Goal: Task Accomplishment & Management: Complete application form

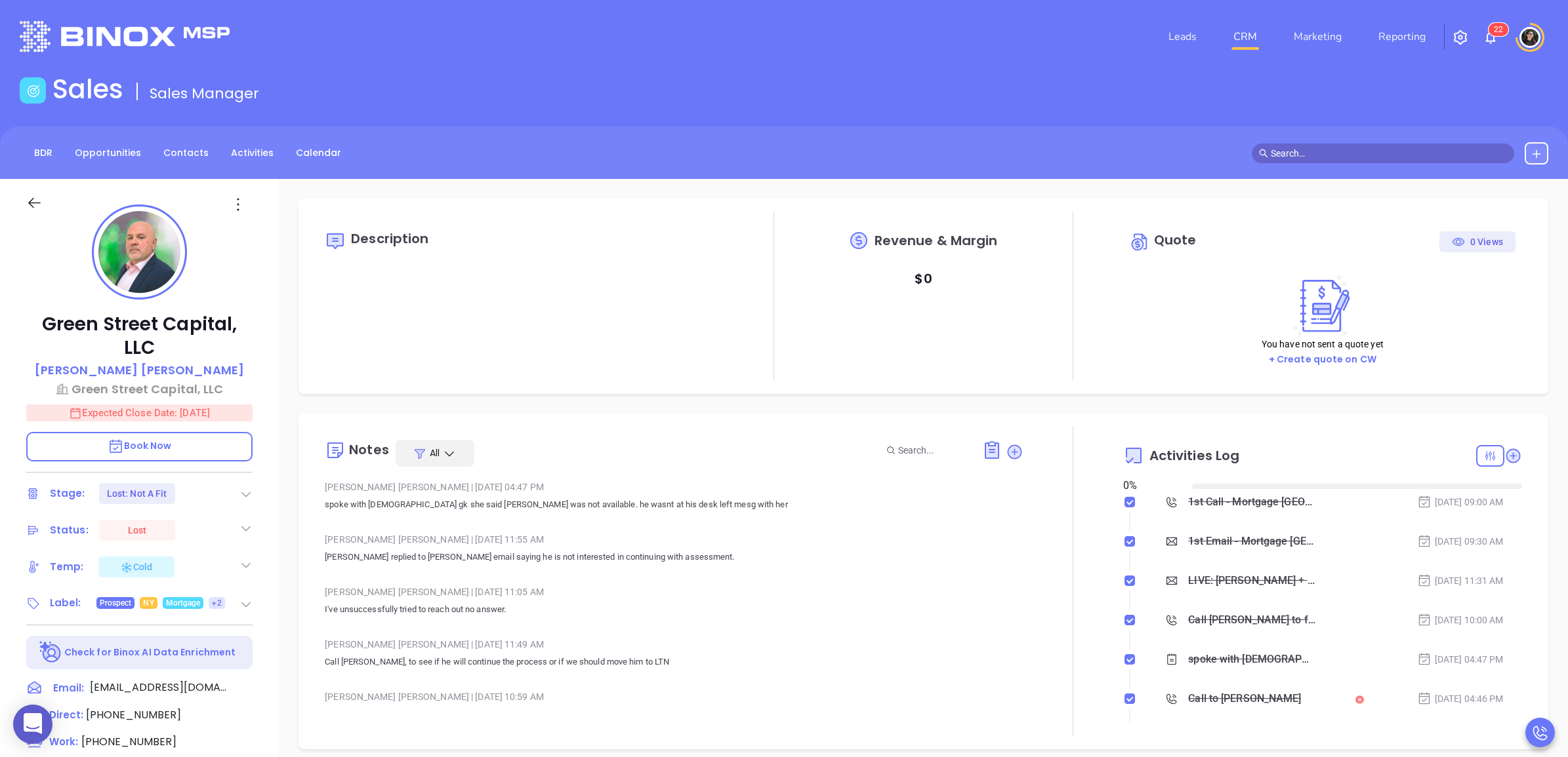
type input "[DATE]"
type input "[PERSON_NAME]"
click at [1381, 148] on input "text" at bounding box center [1389, 153] width 236 height 15
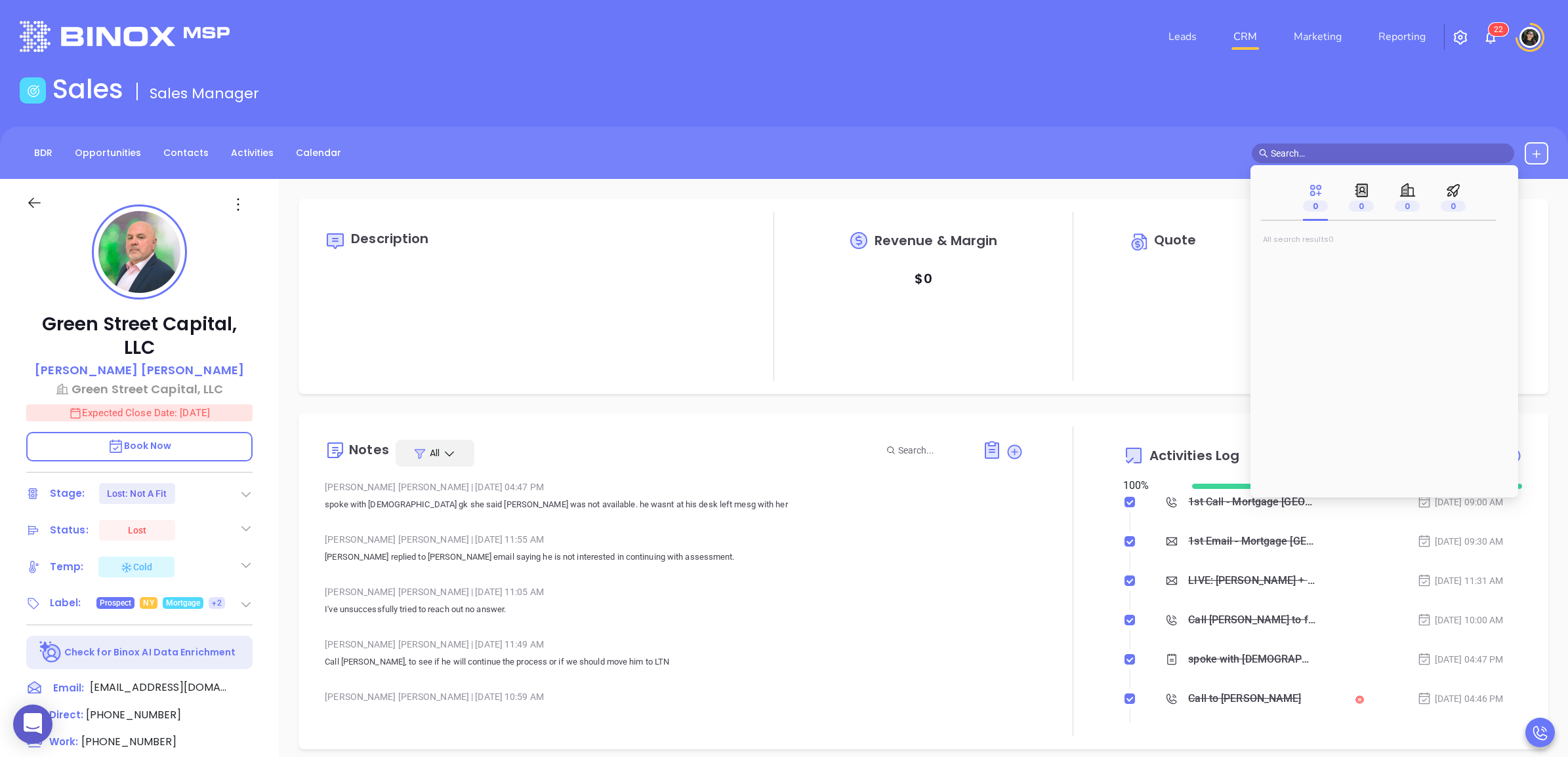
paste input "[EMAIL_ADDRESS][DOMAIN_NAME]"
type input "[EMAIL_ADDRESS][DOMAIN_NAME]"
click at [1316, 257] on span "[PERSON_NAME]" at bounding box center [1314, 261] width 80 height 13
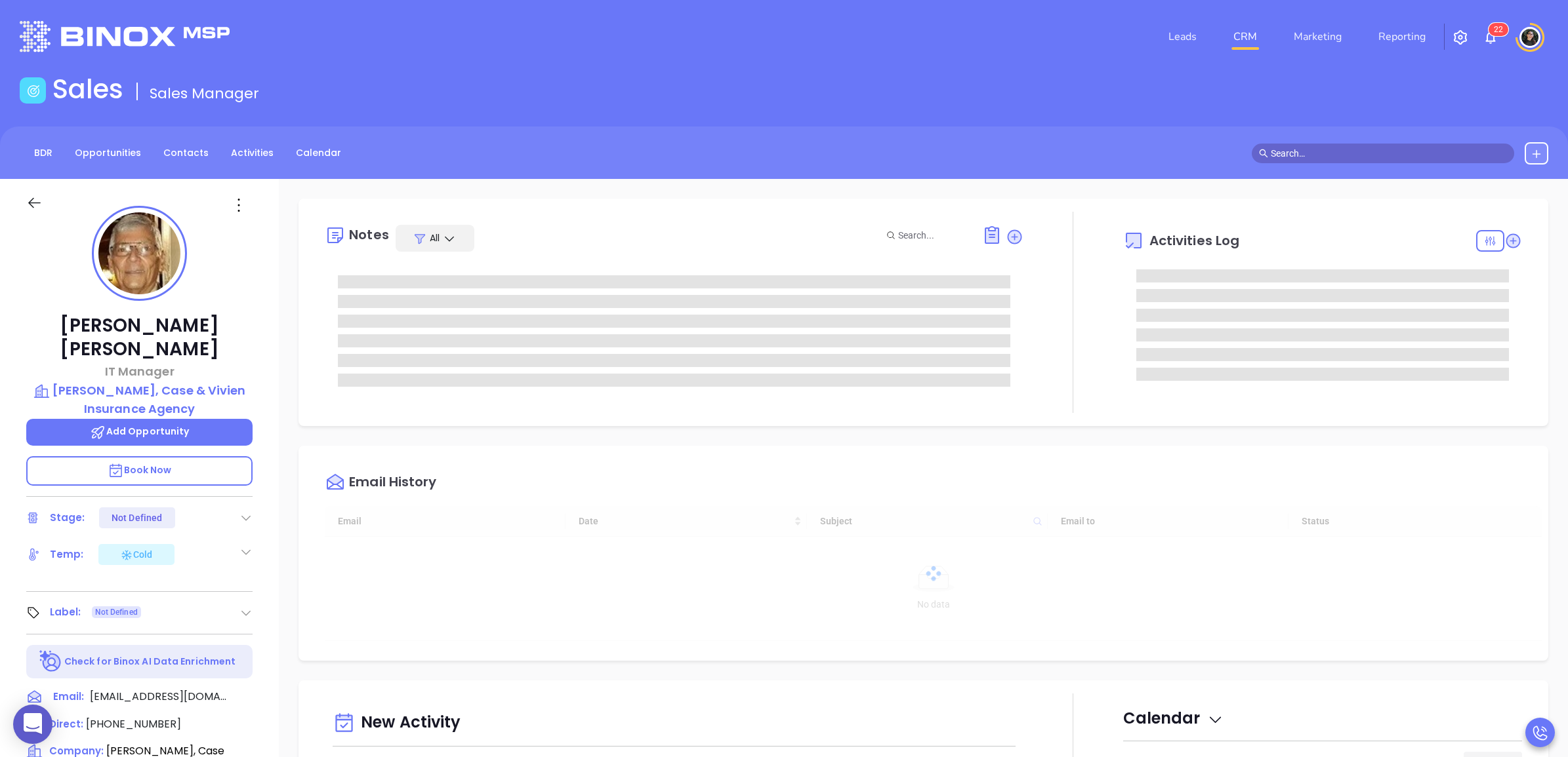
type input "[DATE]"
type input "[PERSON_NAME]"
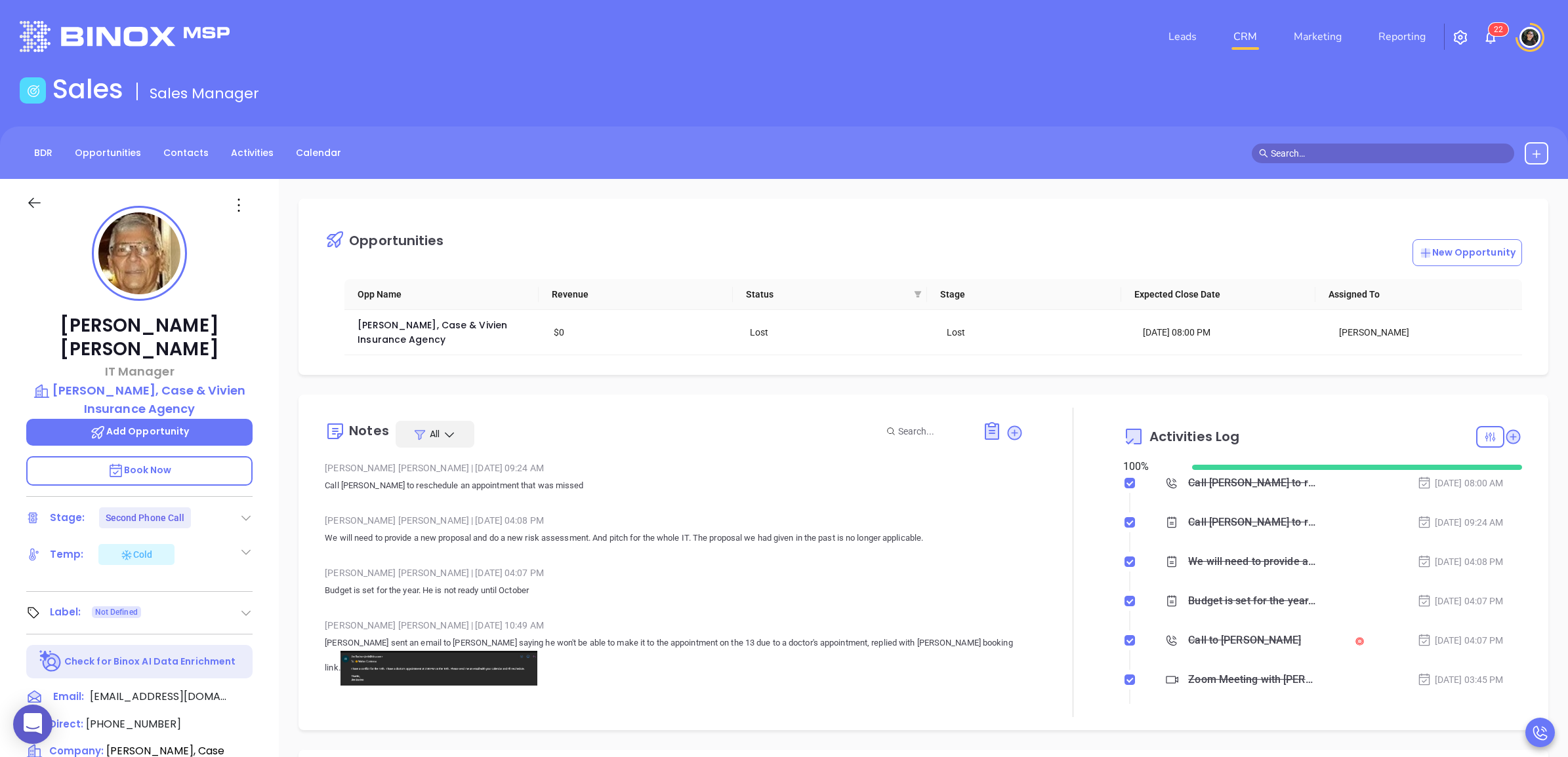
click at [1251, 37] on link "CRM" at bounding box center [1245, 37] width 34 height 26
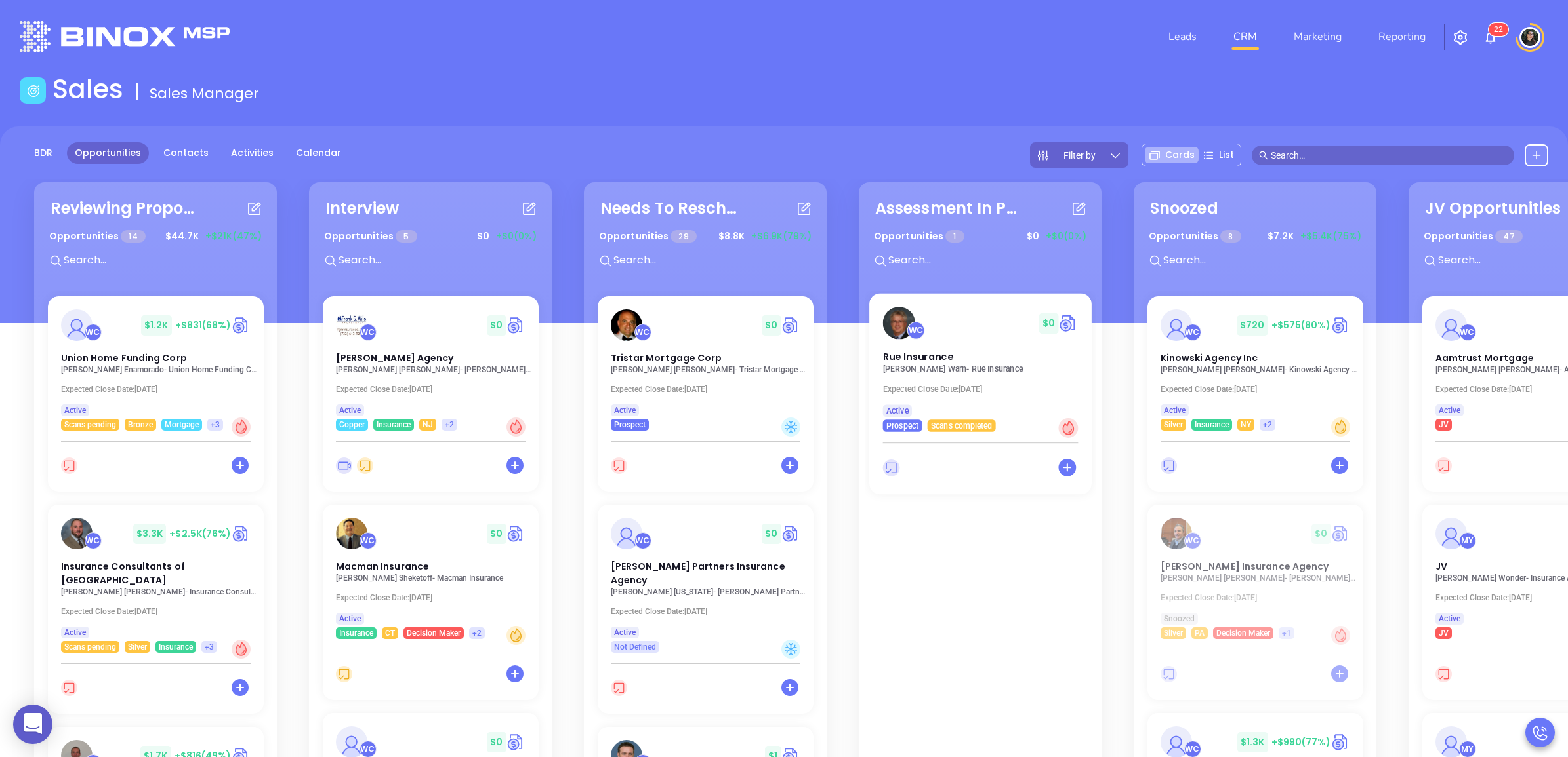
click at [928, 370] on p "[PERSON_NAME] - Rue Insurance" at bounding box center [983, 369] width 203 height 9
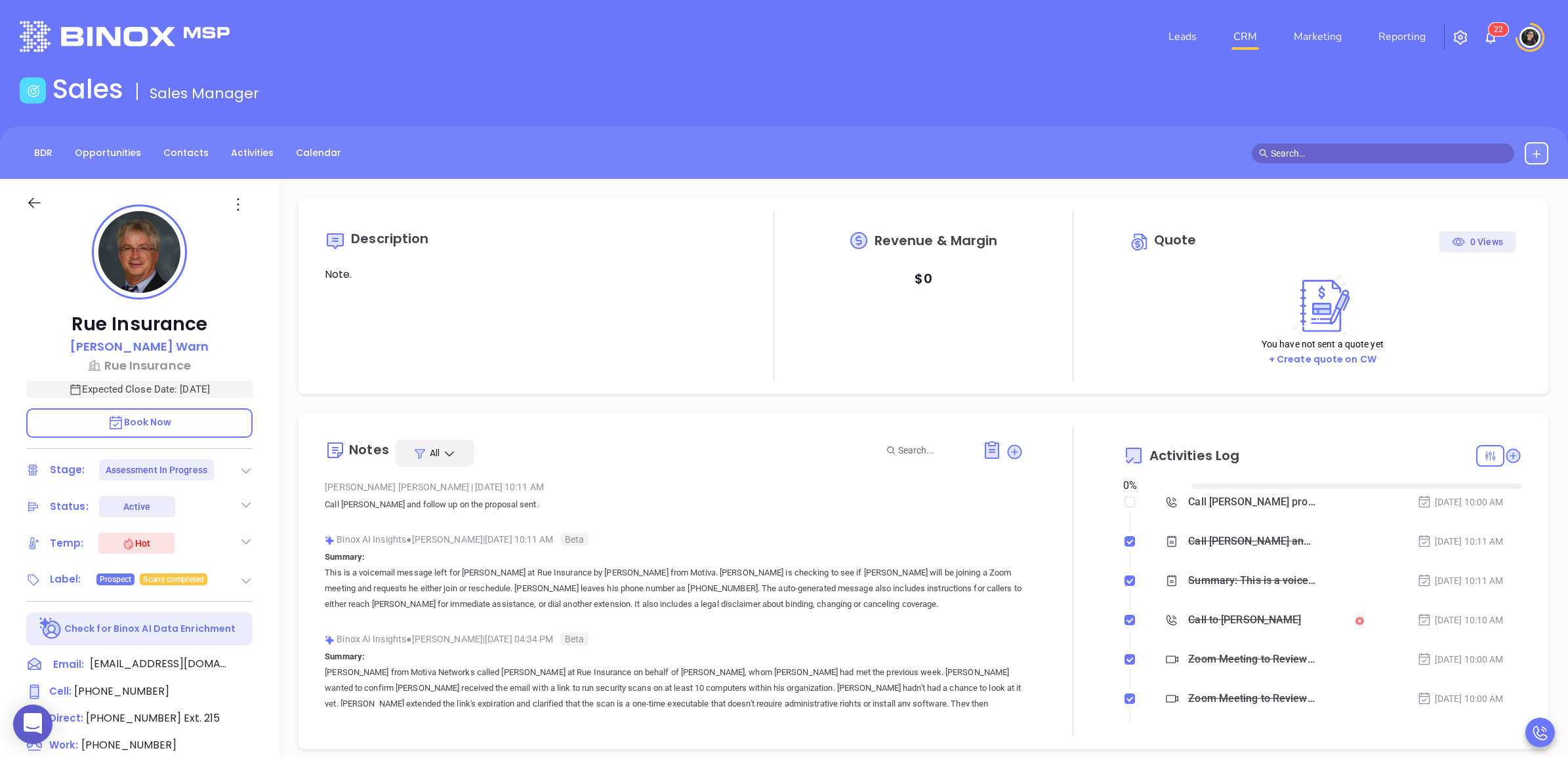
type input "[DATE]"
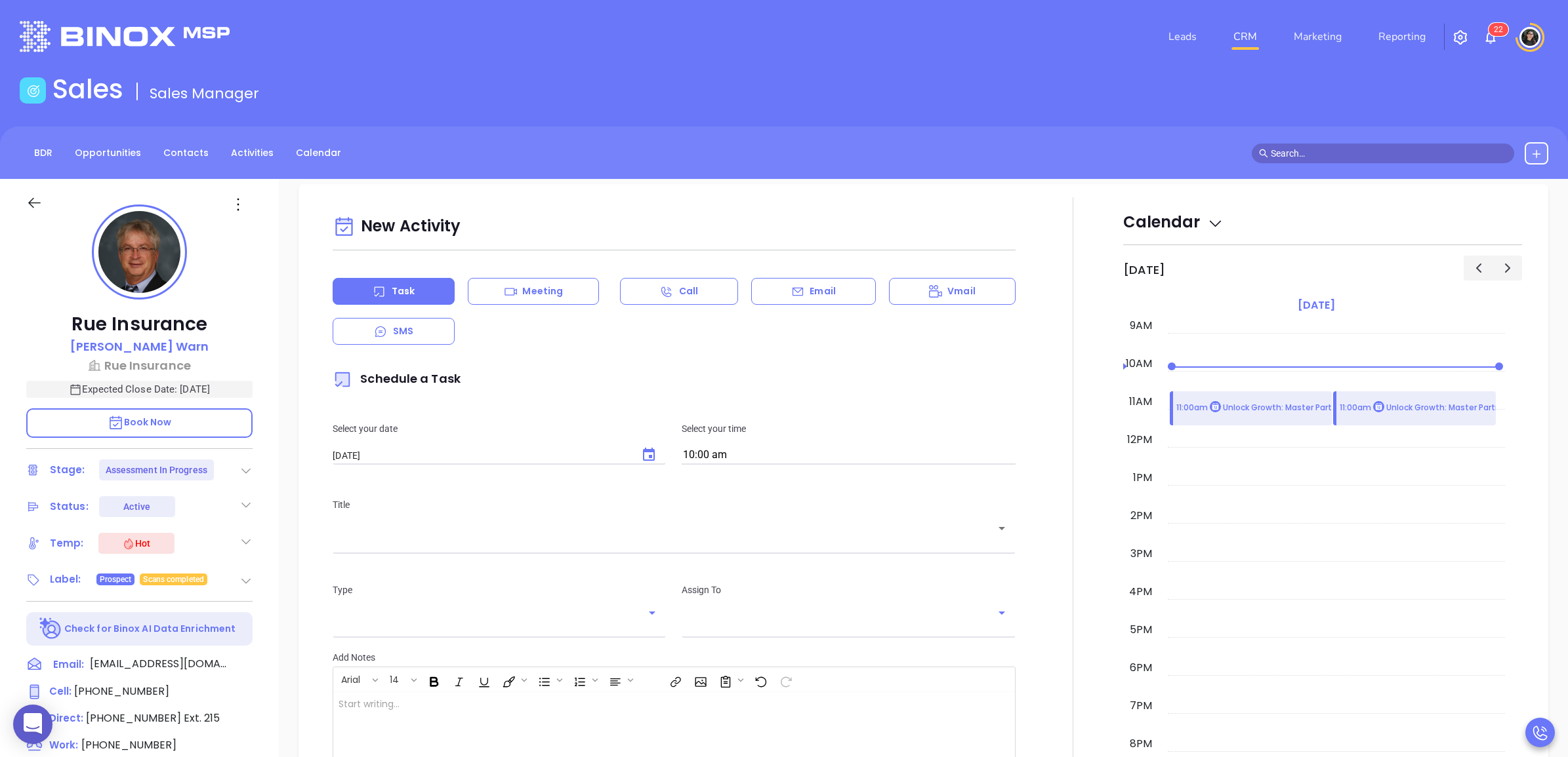
scroll to position [794, 0]
click at [578, 293] on div "Meeting" at bounding box center [534, 292] width 131 height 27
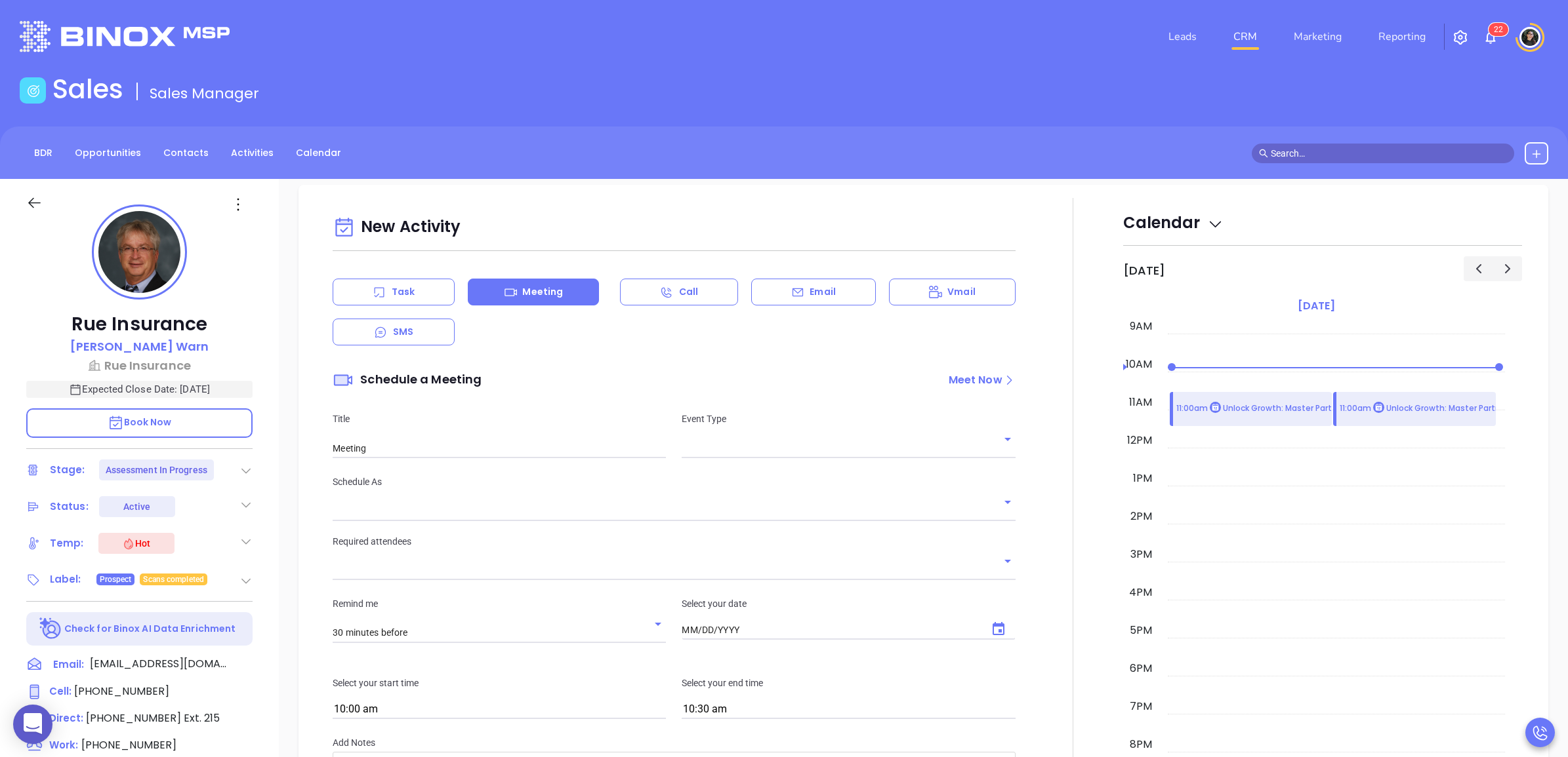
type input "[DATE]"
click at [742, 451] on input "text" at bounding box center [838, 448] width 314 height 19
click at [739, 496] on li "Zoom" at bounding box center [843, 503] width 330 height 24
type input "Zoom Meeting"
type input "Zoom"
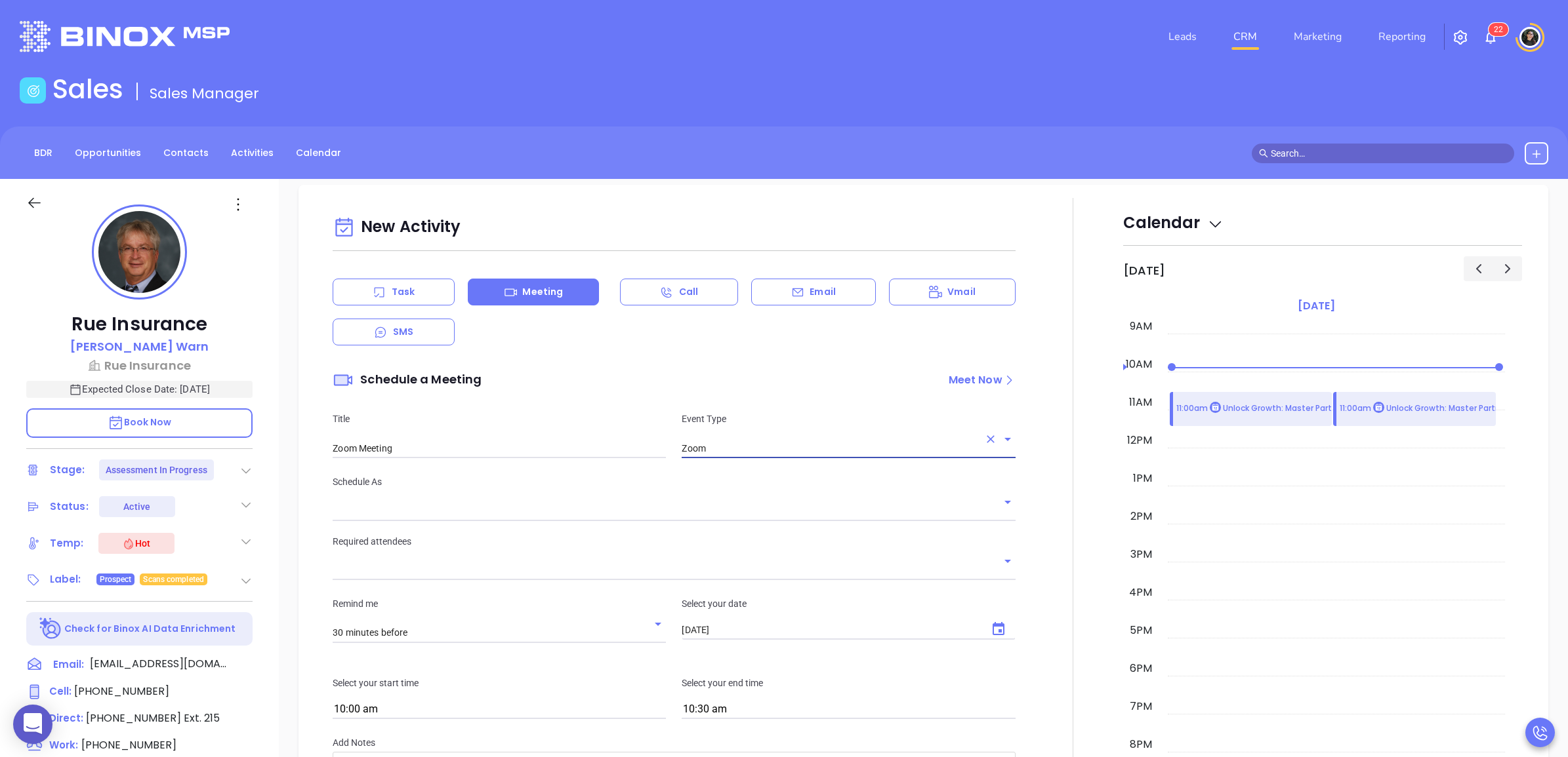
click at [561, 449] on input "Zoom Meeting" at bounding box center [499, 448] width 333 height 20
type input "[PERSON_NAME]"
type input "Zoom Meeting to Review Assessment"
click at [386, 503] on input "[PERSON_NAME]" at bounding box center [656, 511] width 646 height 19
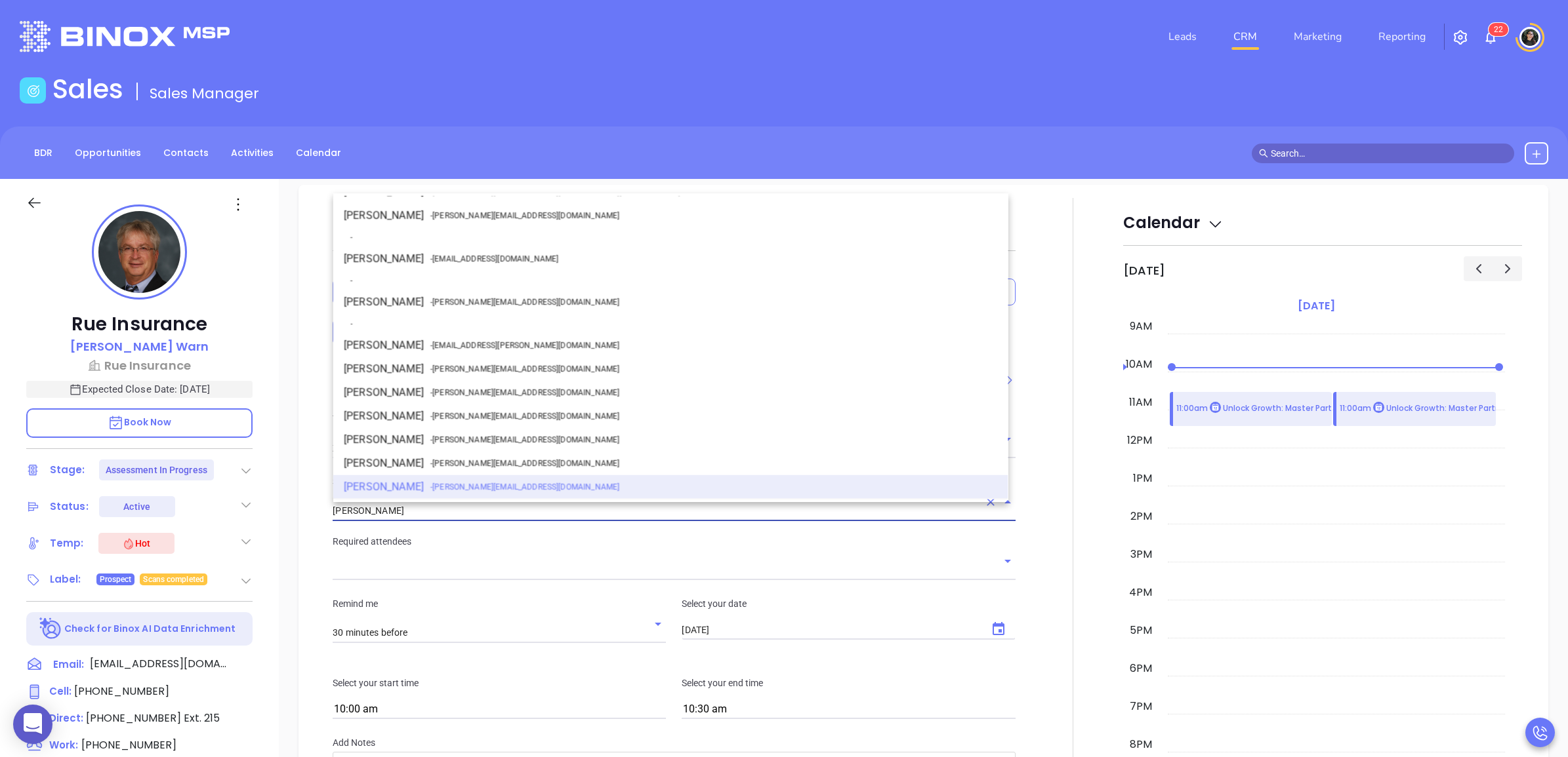
scroll to position [182, 0]
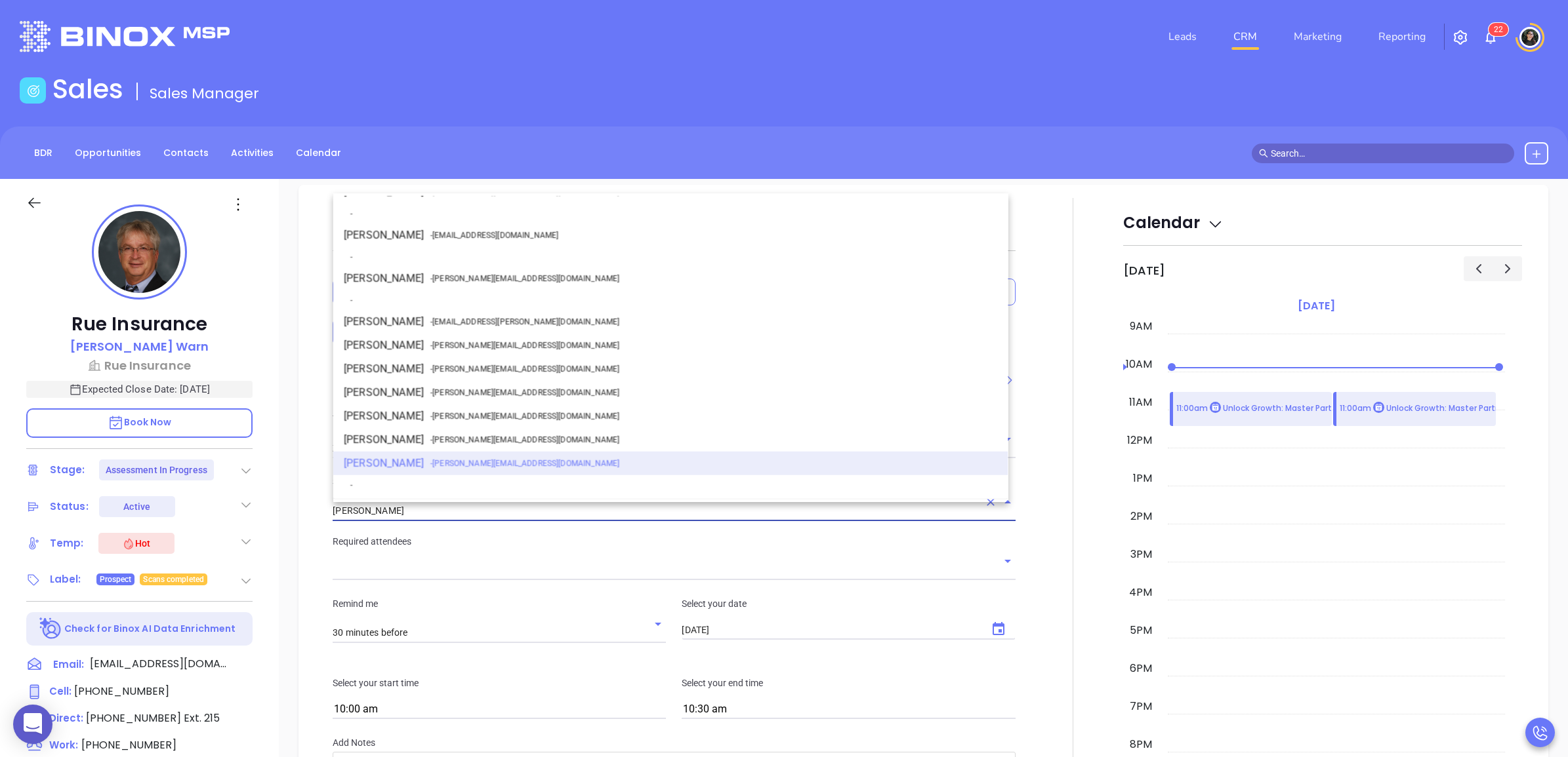
click at [441, 273] on span "- [PERSON_NAME][EMAIL_ADDRESS][DOMAIN_NAME]" at bounding box center [524, 278] width 189 height 12
type input "[PERSON_NAME]"
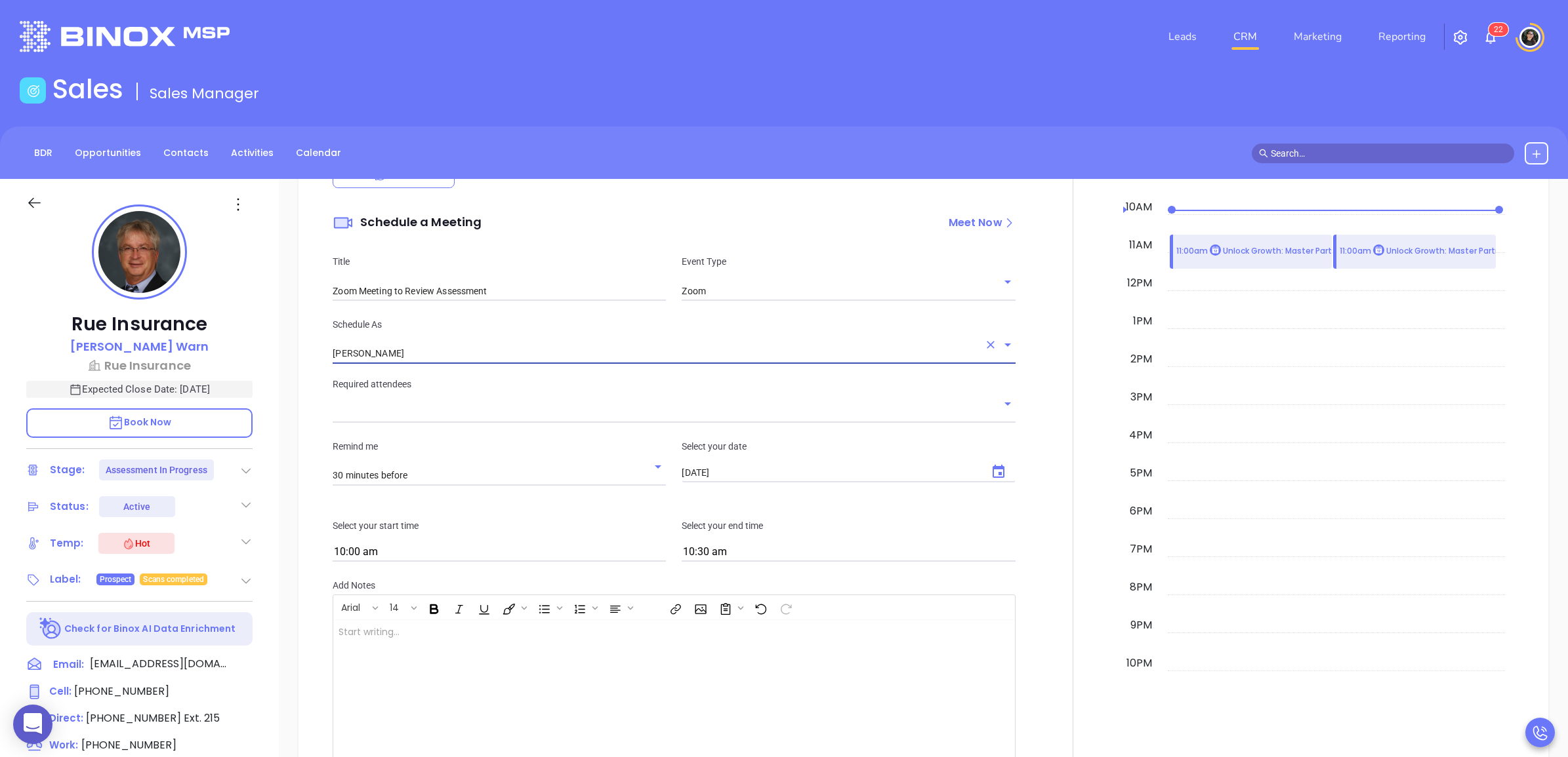
scroll to position [958, 0]
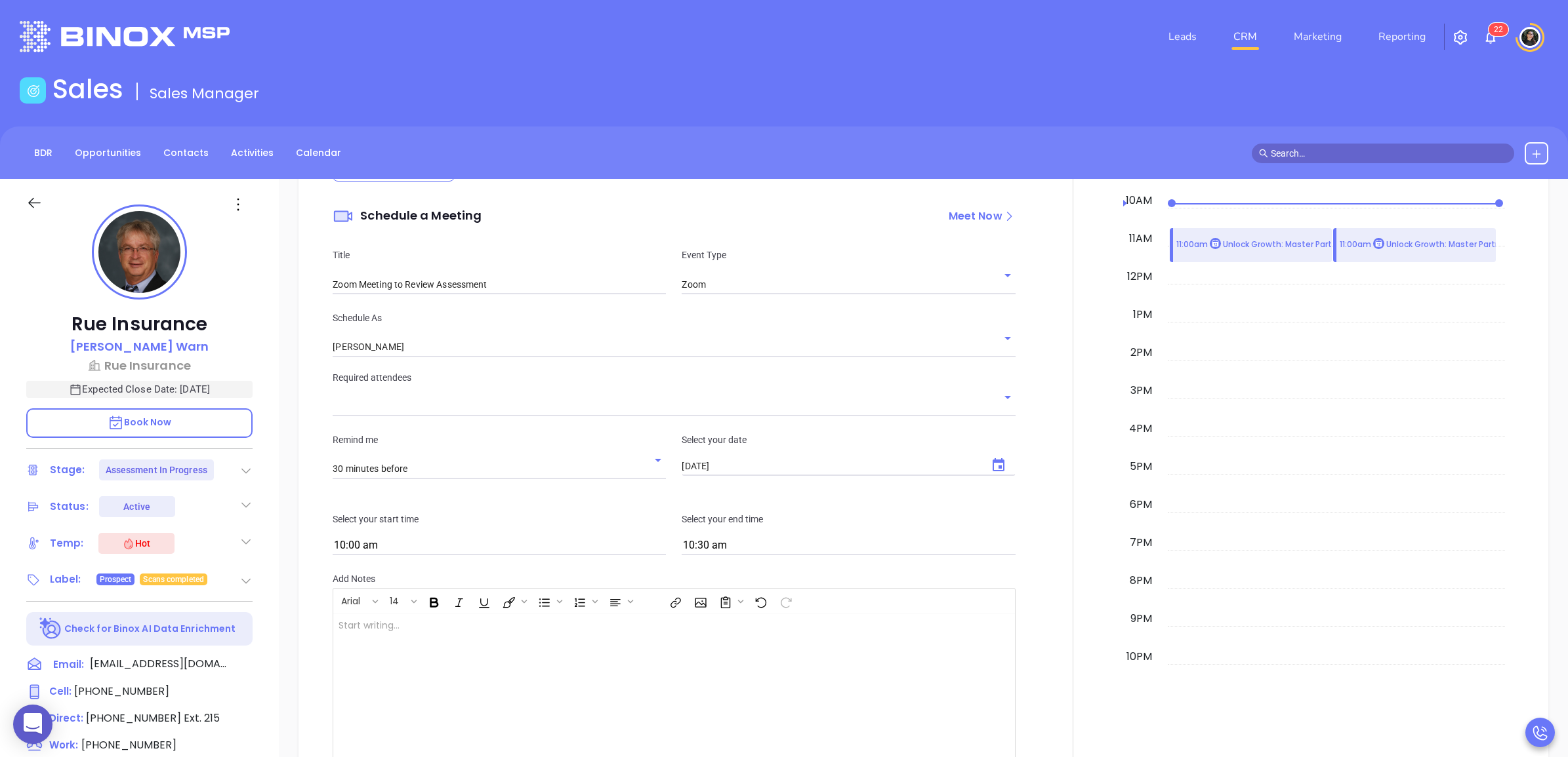
click at [470, 394] on div "Required attendees" at bounding box center [674, 393] width 698 height 47
click at [470, 408] on input "text" at bounding box center [664, 406] width 663 height 19
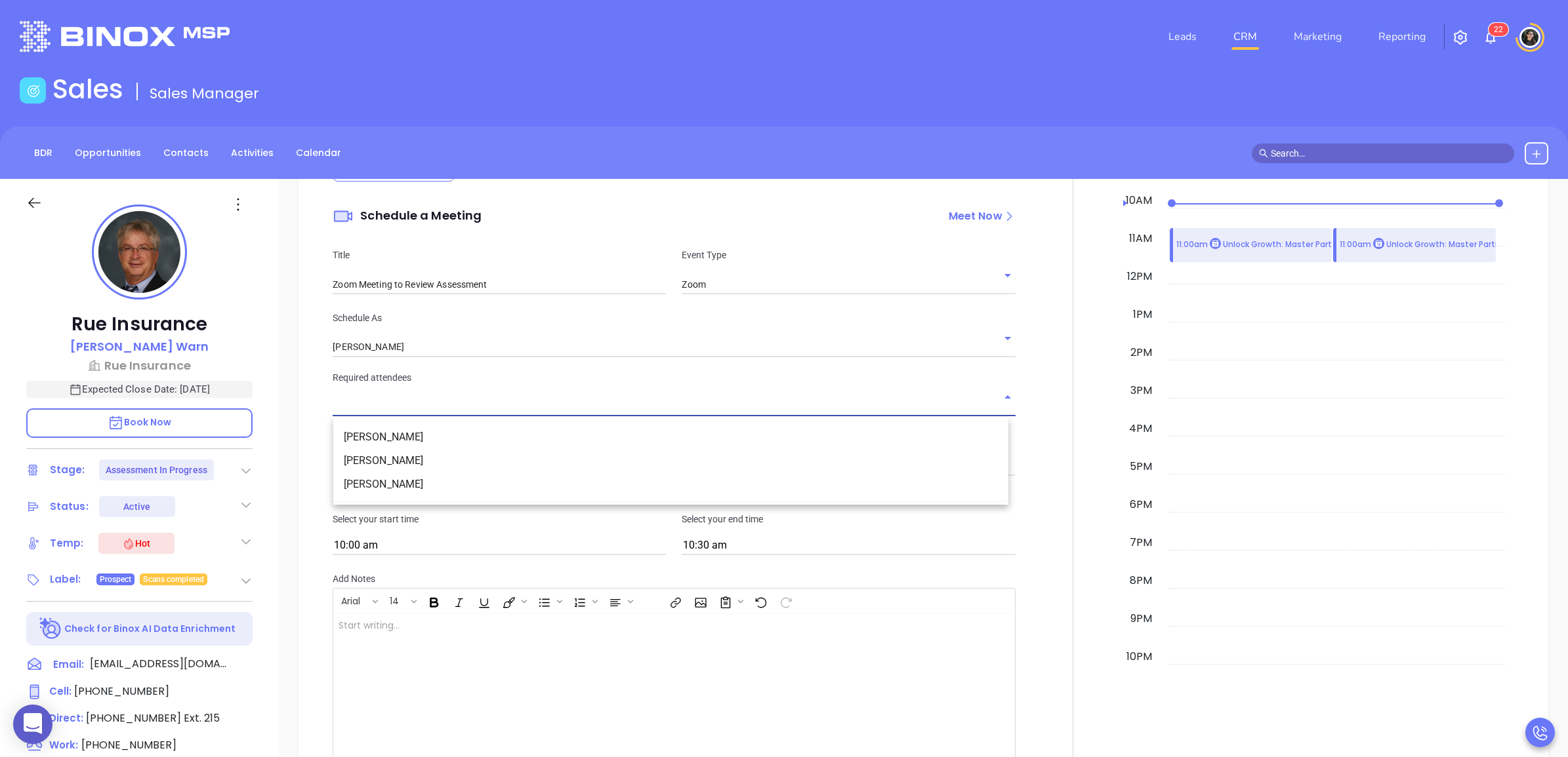
click at [485, 441] on li "[PERSON_NAME]" at bounding box center [671, 437] width 675 height 24
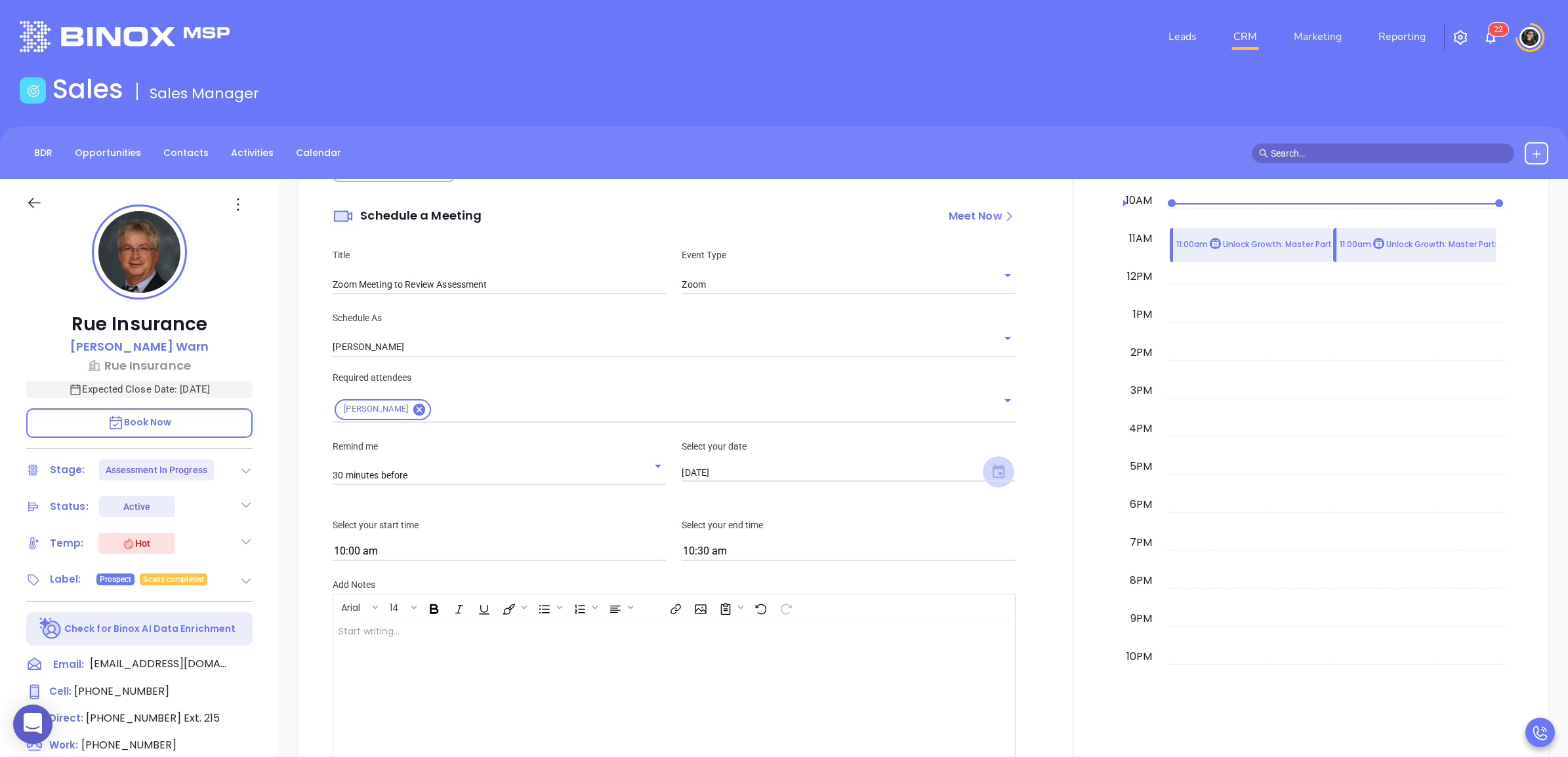
click at [994, 469] on icon "Choose date, selected date is Aug 29, 2025" at bounding box center [998, 471] width 12 height 13
click at [864, 505] on icon "Next month" at bounding box center [864, 499] width 16 height 16
click at [790, 556] on button "3" at bounding box center [785, 553] width 24 height 24
type input "[DATE]"
click at [525, 548] on input "10:00 am" at bounding box center [499, 552] width 333 height 18
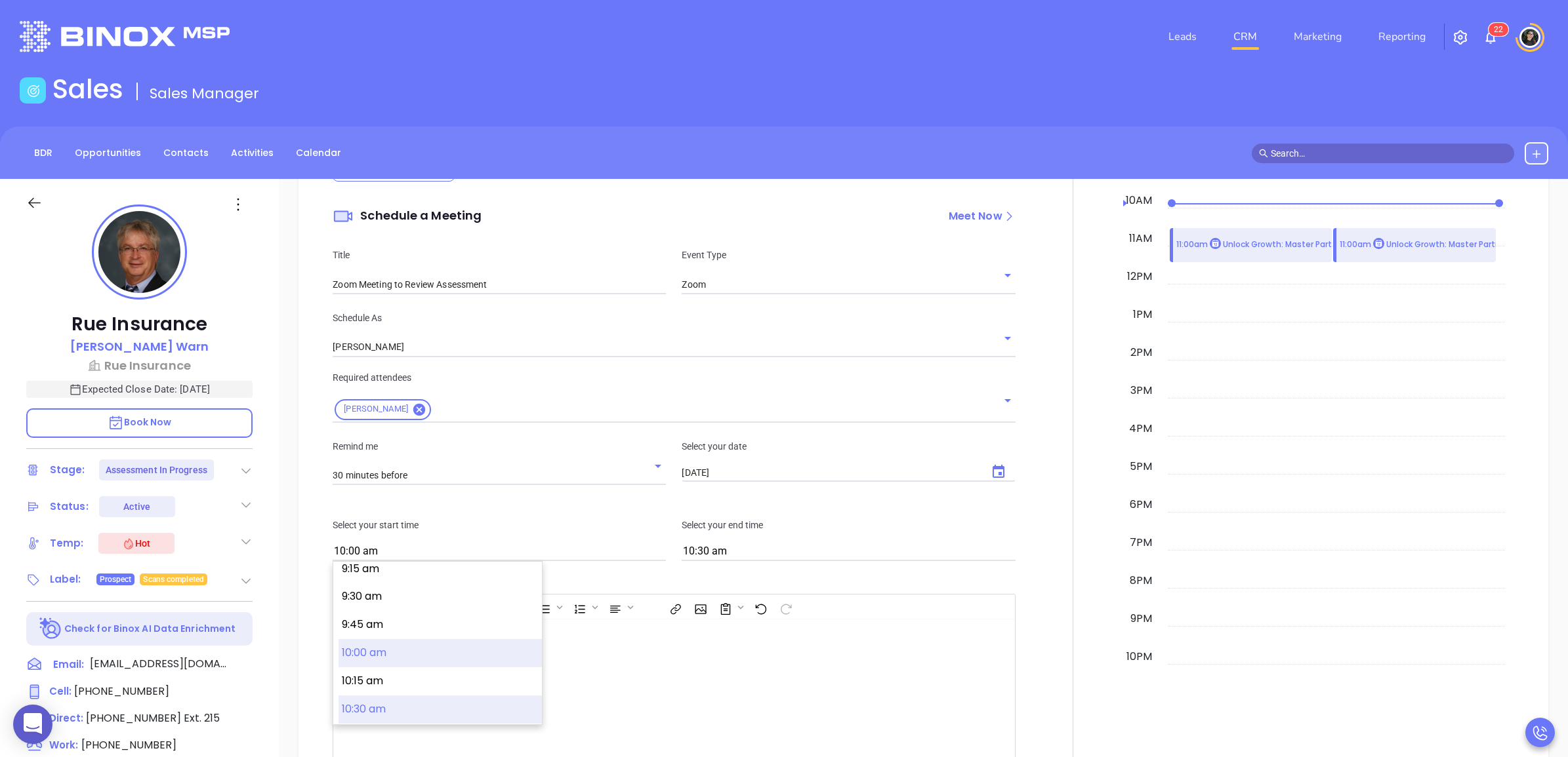
scroll to position [1018, 0]
click at [414, 570] on button "9:00 am" at bounding box center [440, 570] width 204 height 28
type input "9:00 am"
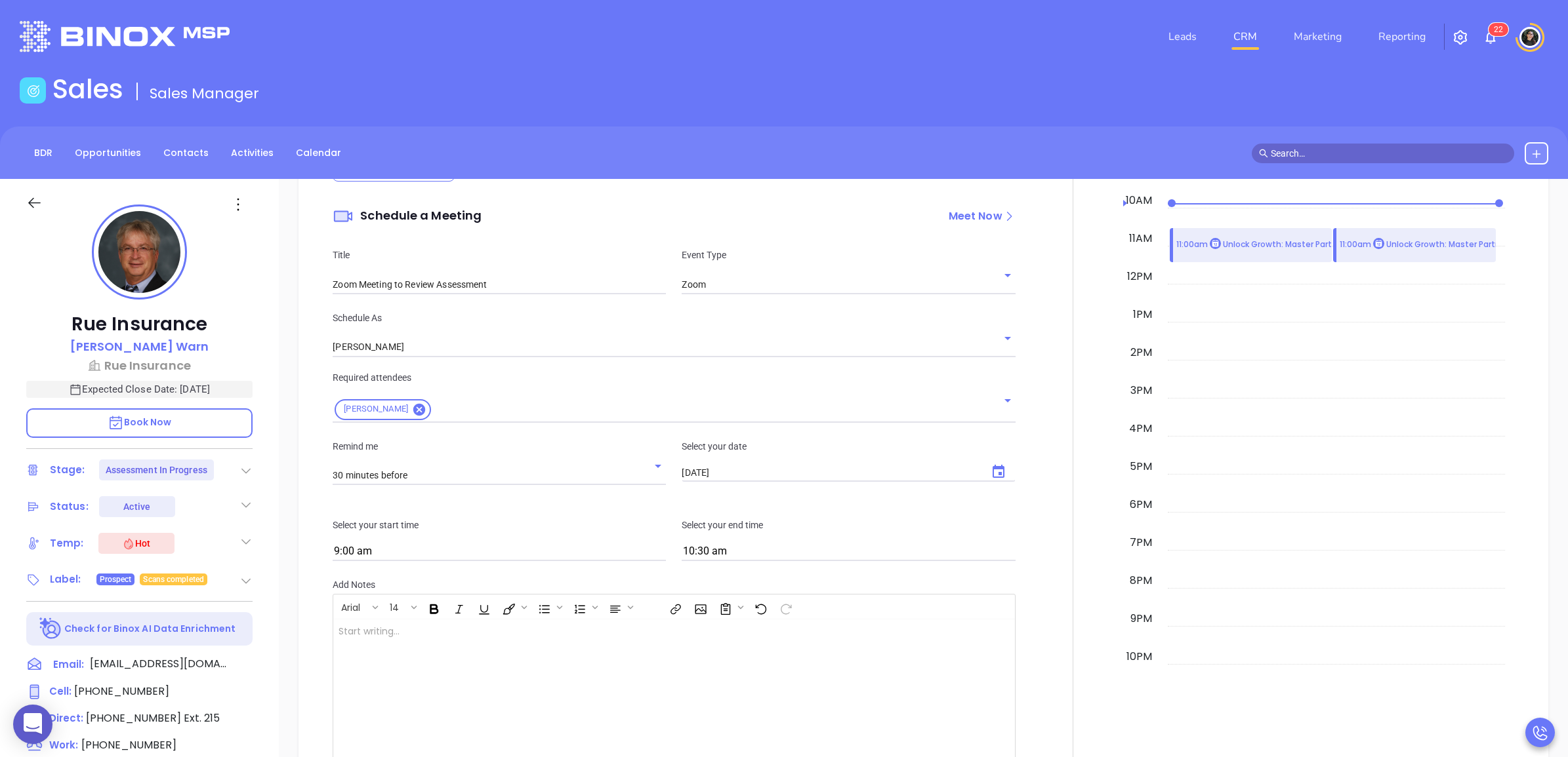
type input "9:30 am"
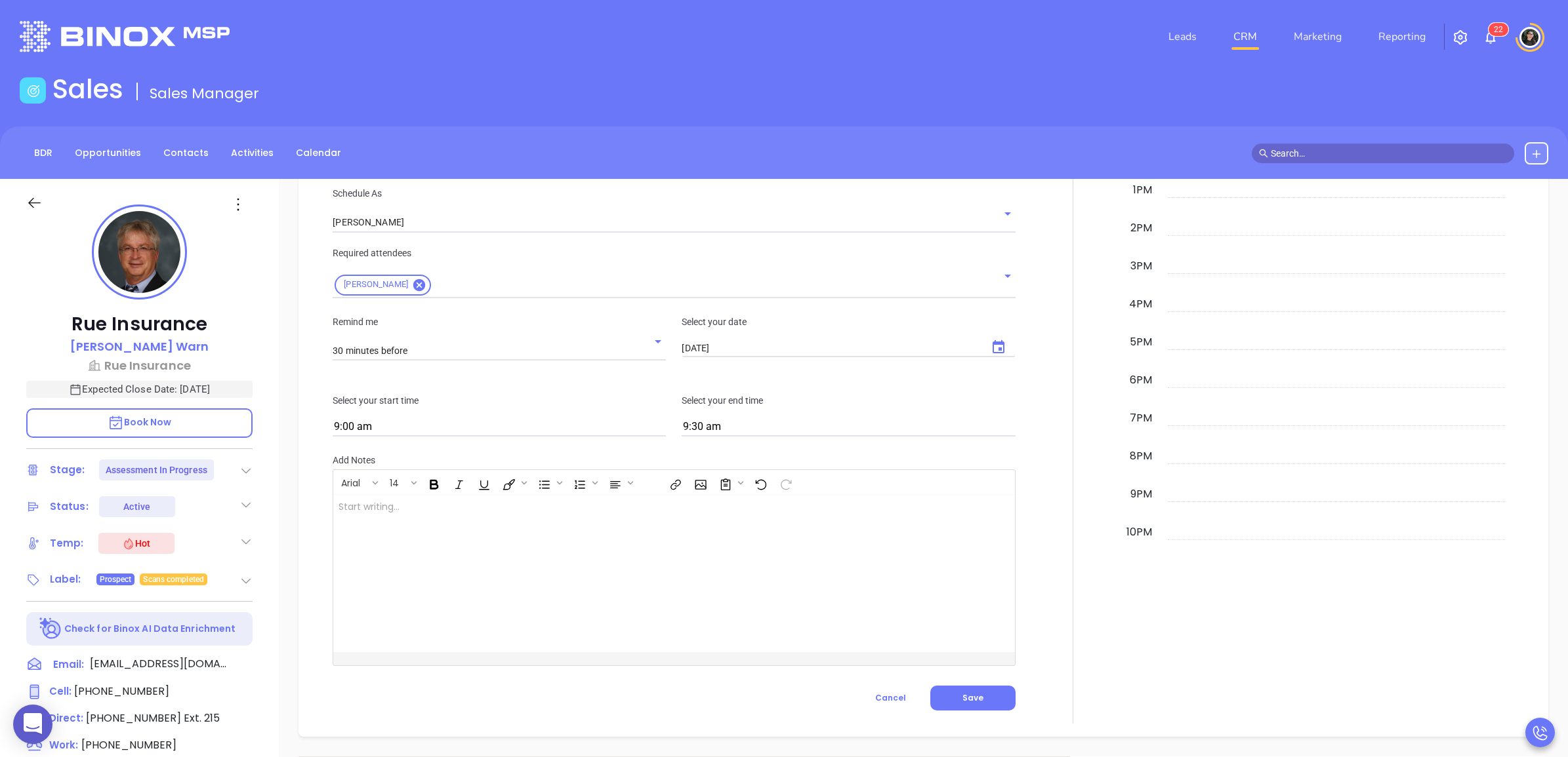
scroll to position [1122, 0]
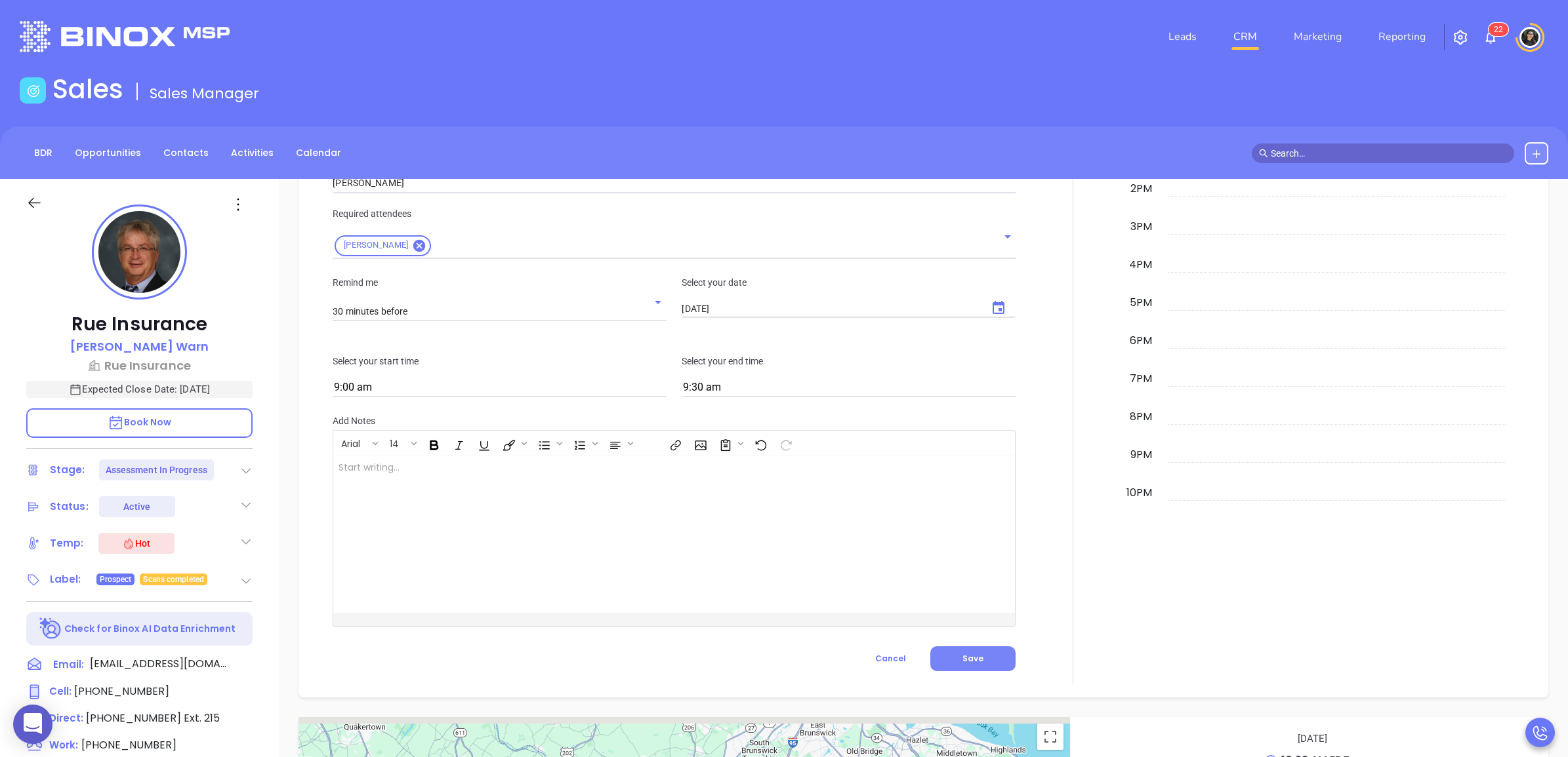
click at [963, 650] on button "Save" at bounding box center [973, 659] width 85 height 25
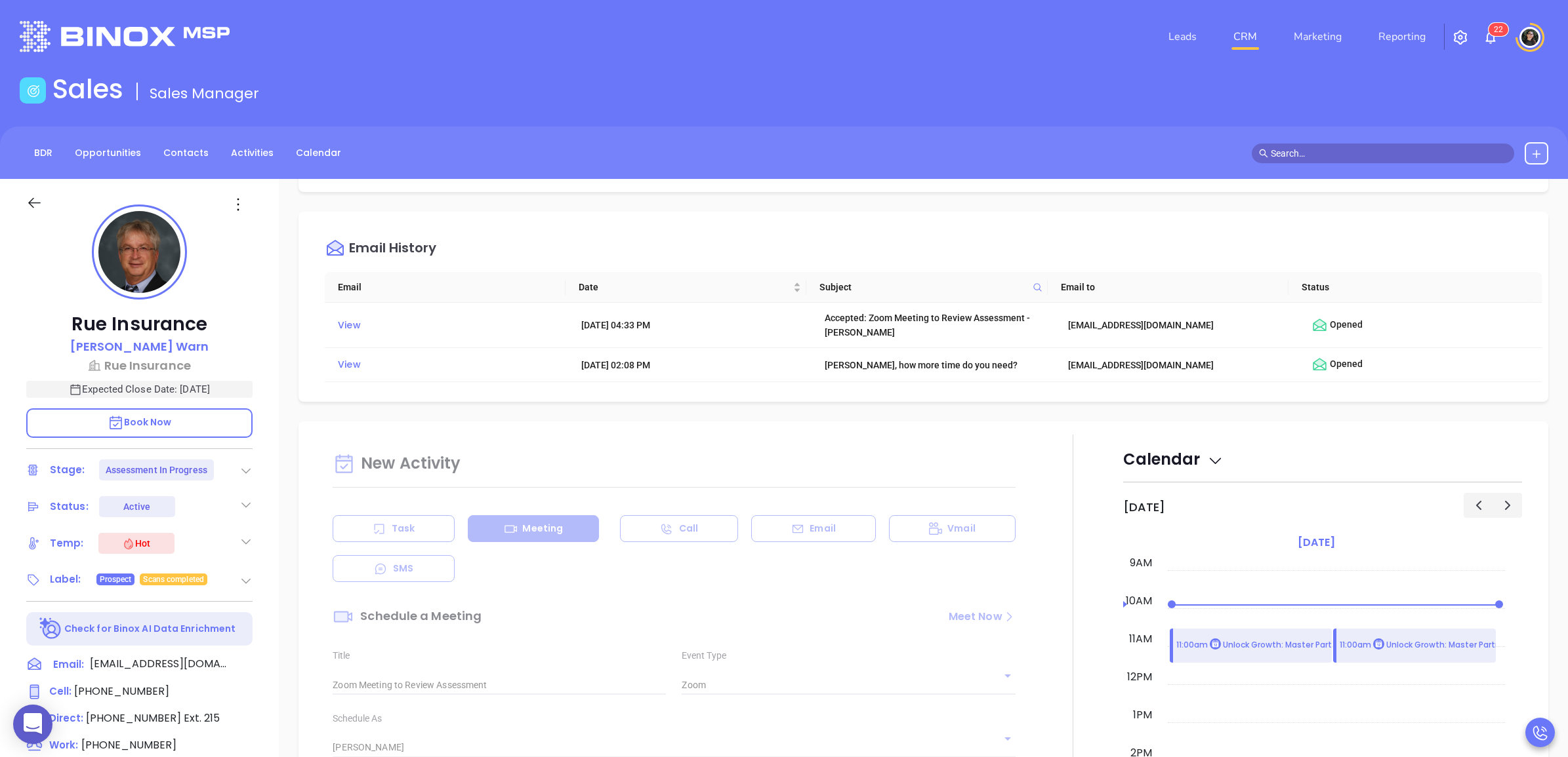
scroll to position [548, 0]
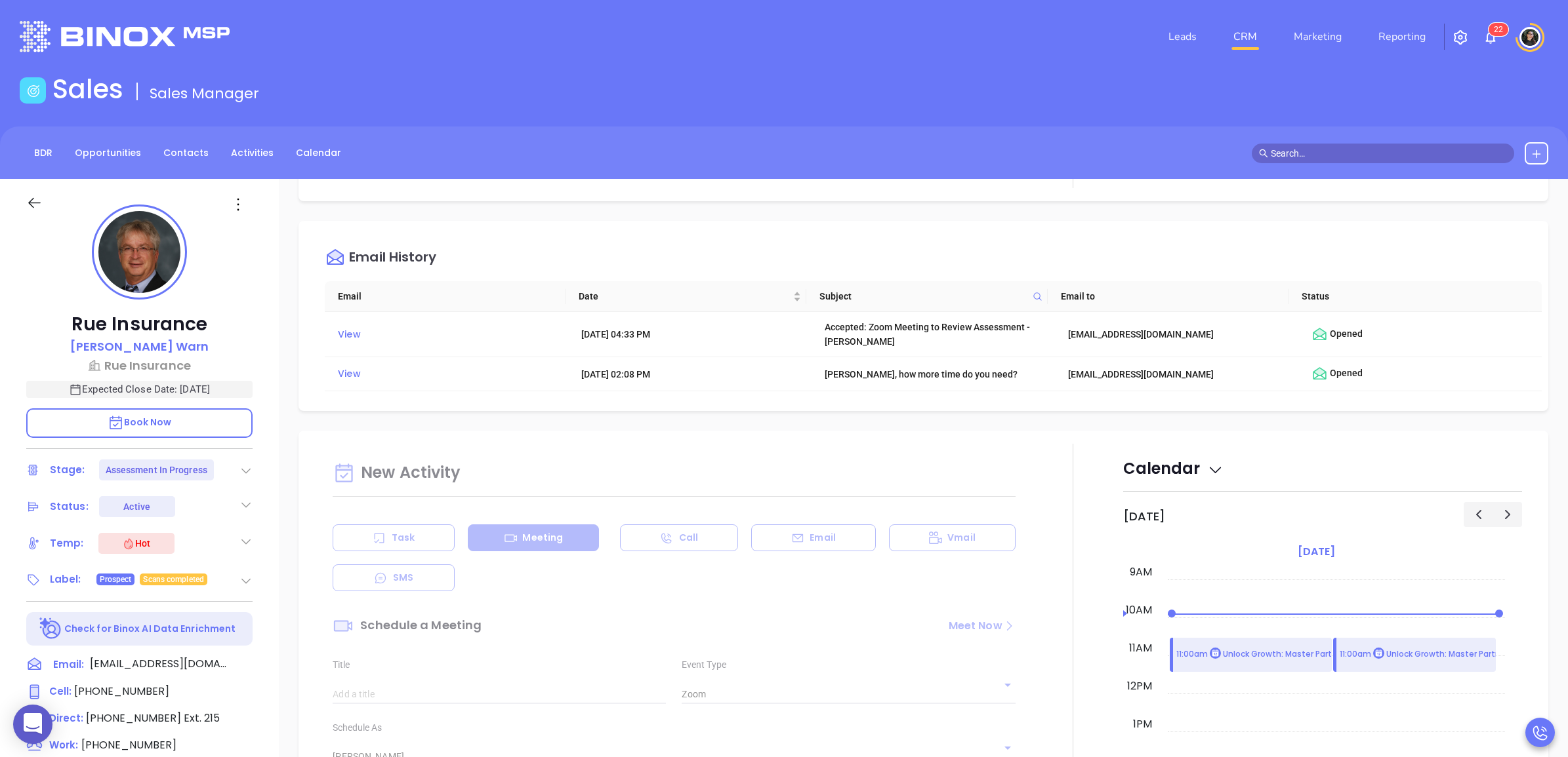
type input "Meeting"
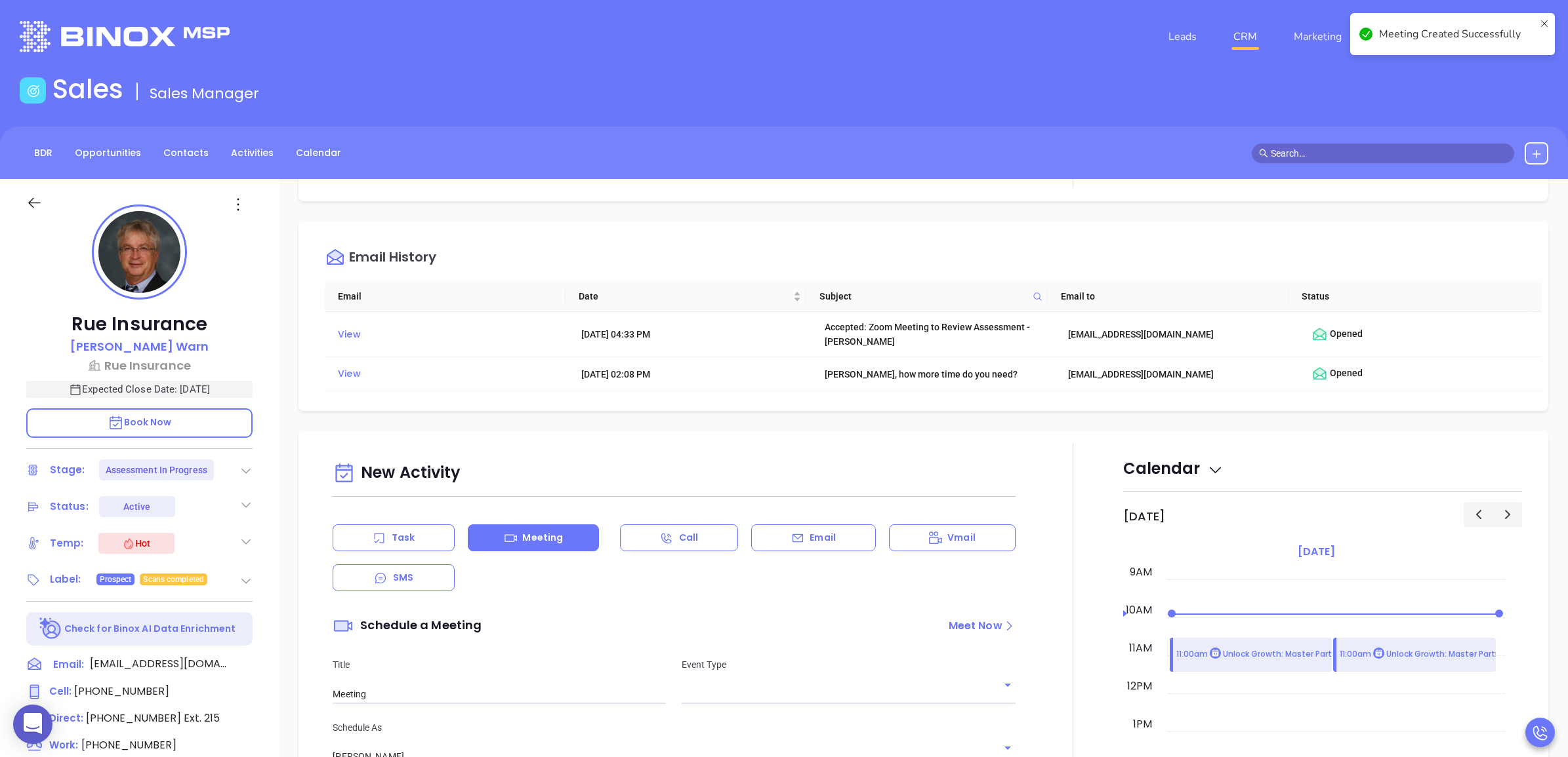
checkbox input "false"
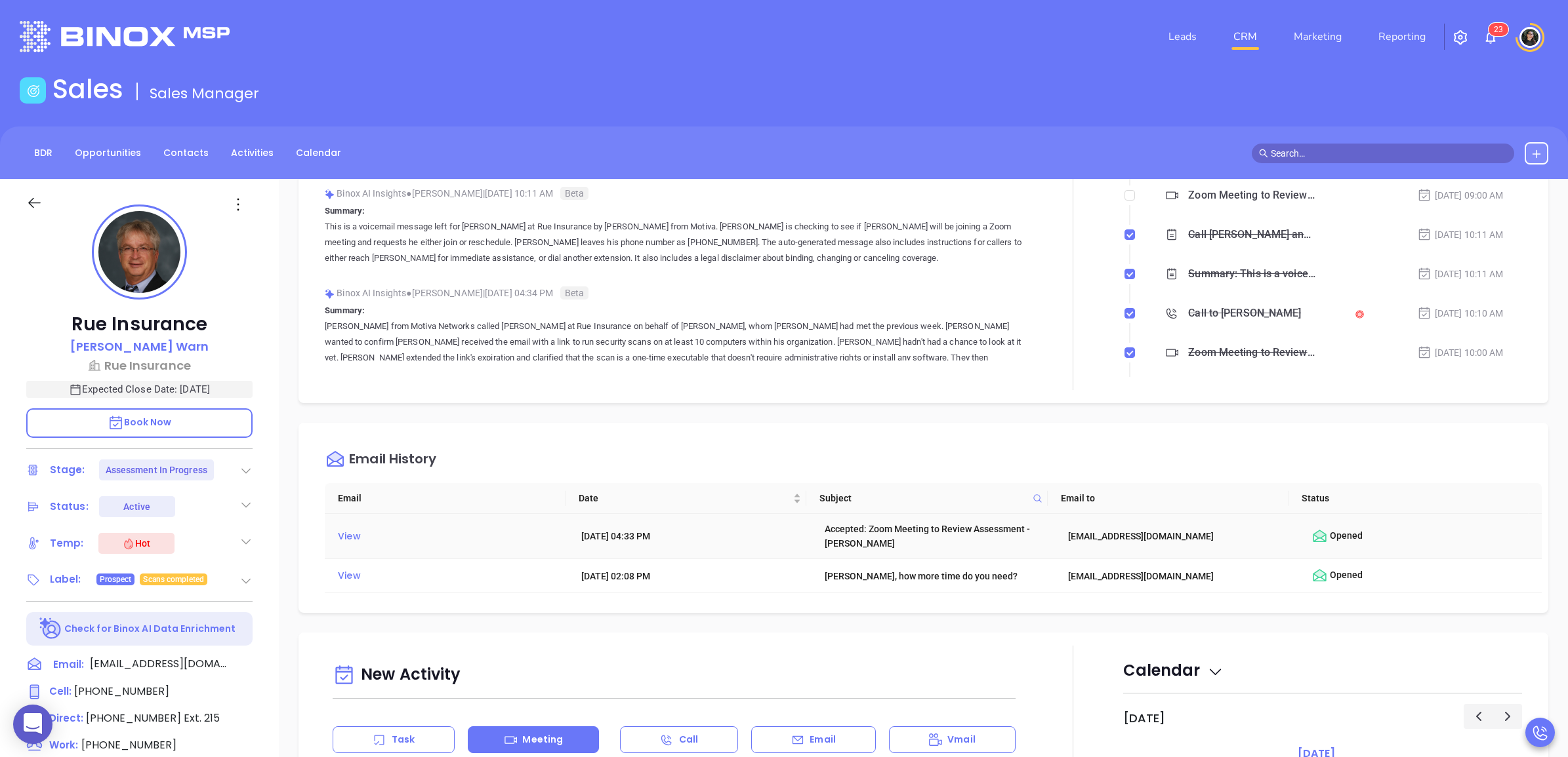
scroll to position [0, 0]
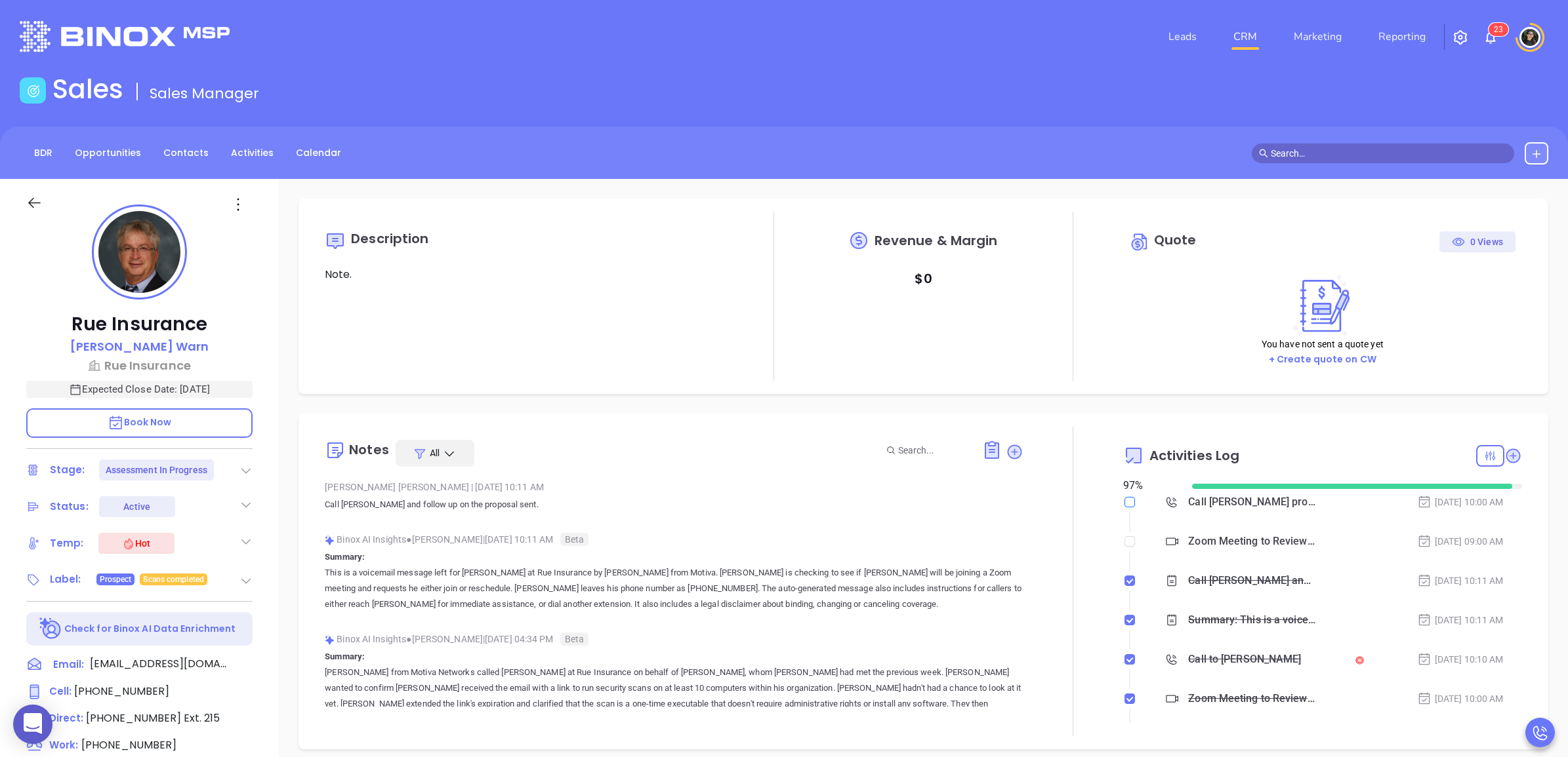
click at [1124, 505] on input "checkbox" at bounding box center [1129, 502] width 10 height 10
checkbox input "true"
click at [1008, 454] on icon at bounding box center [1014, 452] width 13 height 13
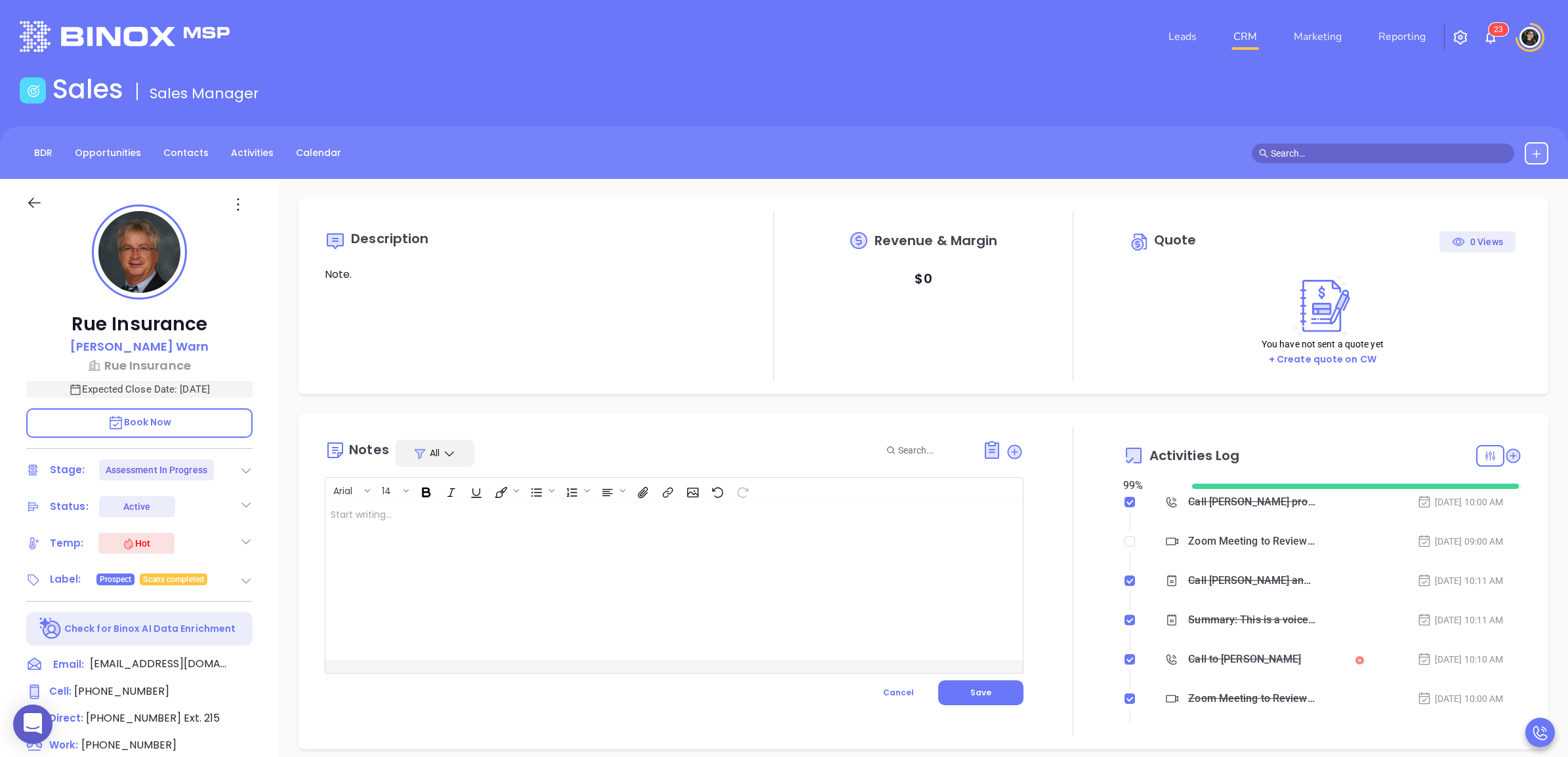
click at [530, 545] on div at bounding box center [649, 581] width 648 height 158
click at [967, 685] on button "Save" at bounding box center [981, 693] width 85 height 25
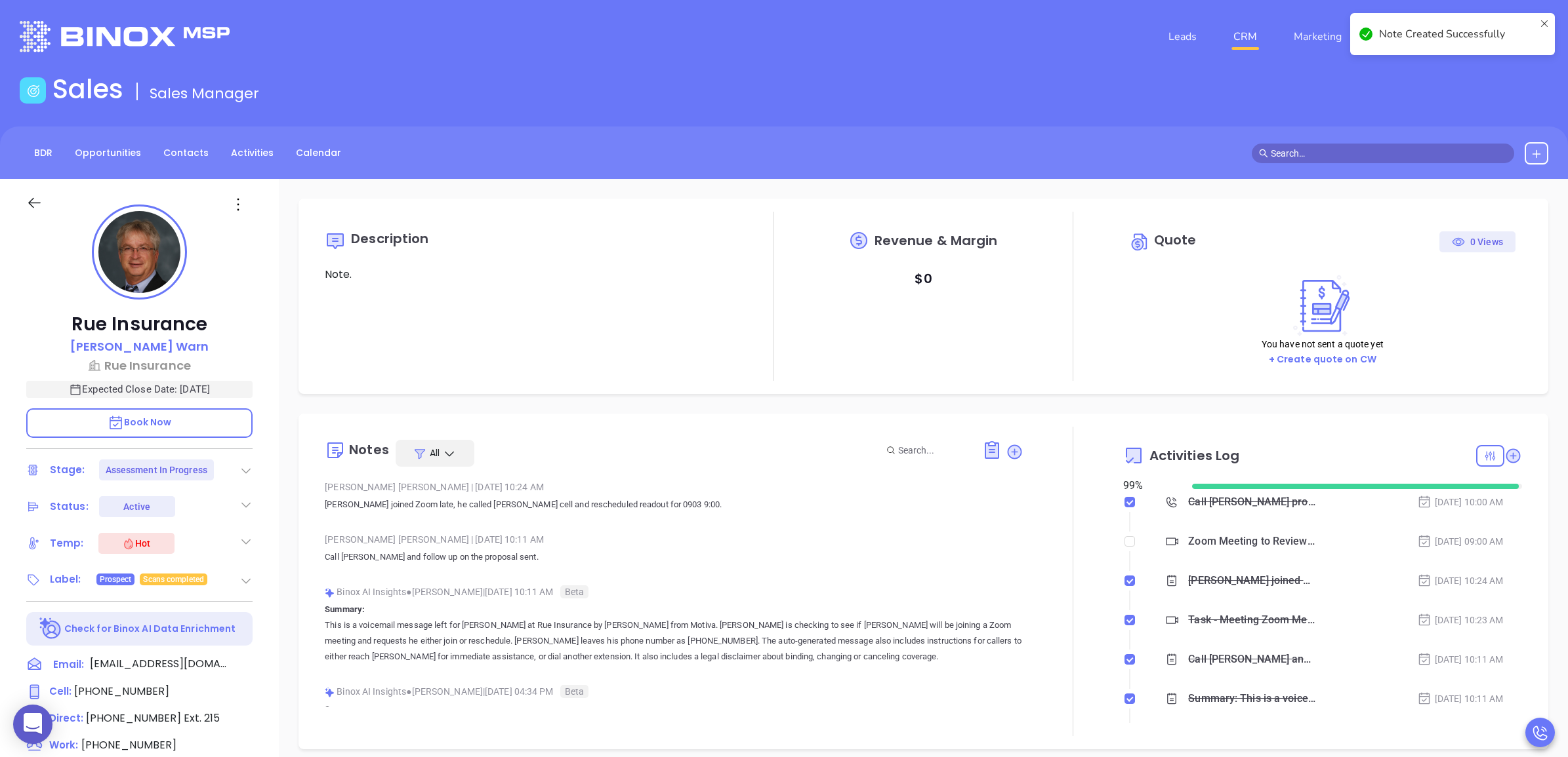
click at [1342, 165] on div "BDR Opportunities Contacts Activities Calendar" at bounding box center [784, 153] width 1568 height 52
click at [1355, 153] on input "text" at bounding box center [1389, 153] width 236 height 15
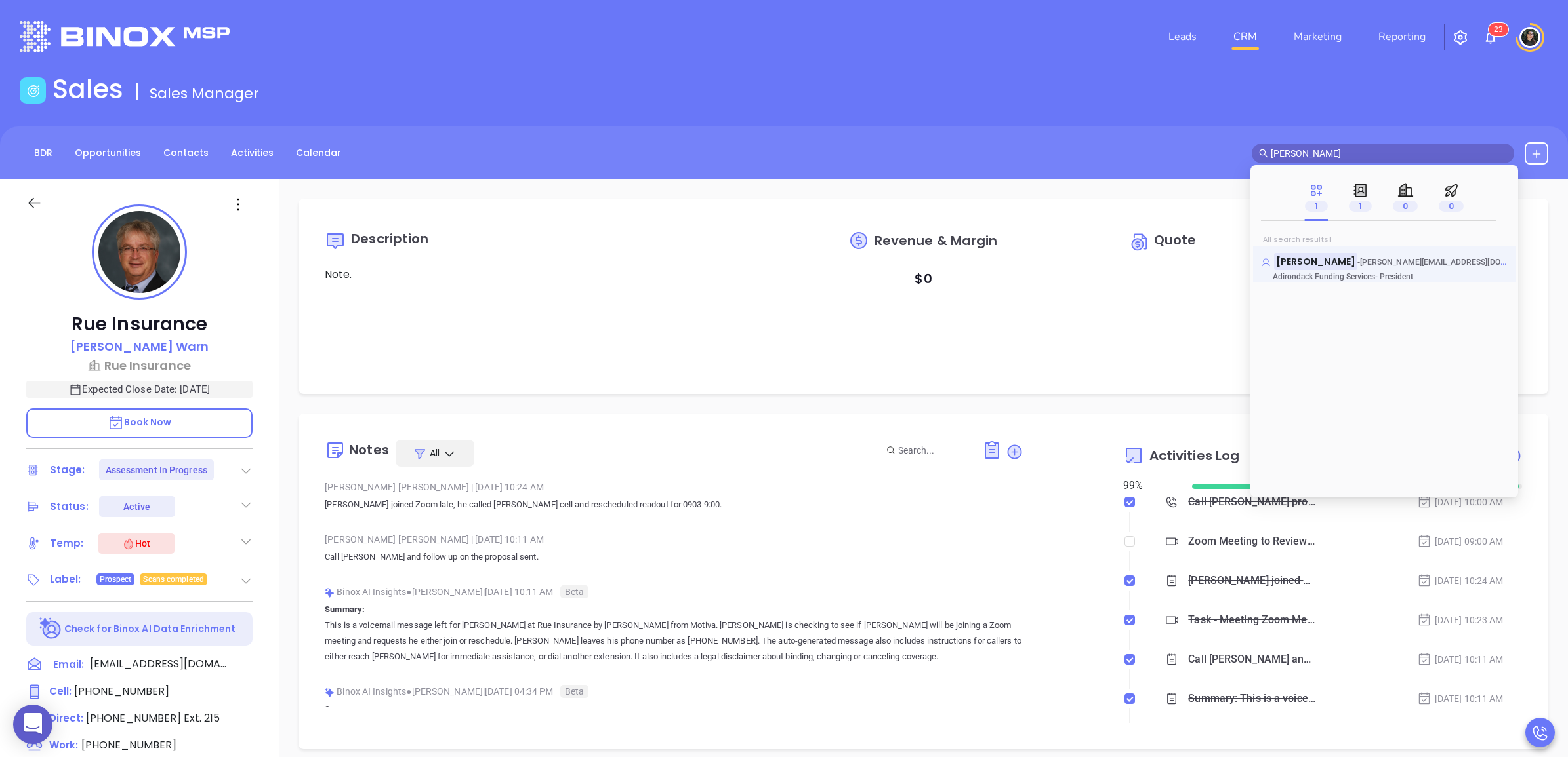
type input "[PERSON_NAME]"
click at [1316, 256] on mark "[PERSON_NAME]" at bounding box center [1316, 261] width 83 height 17
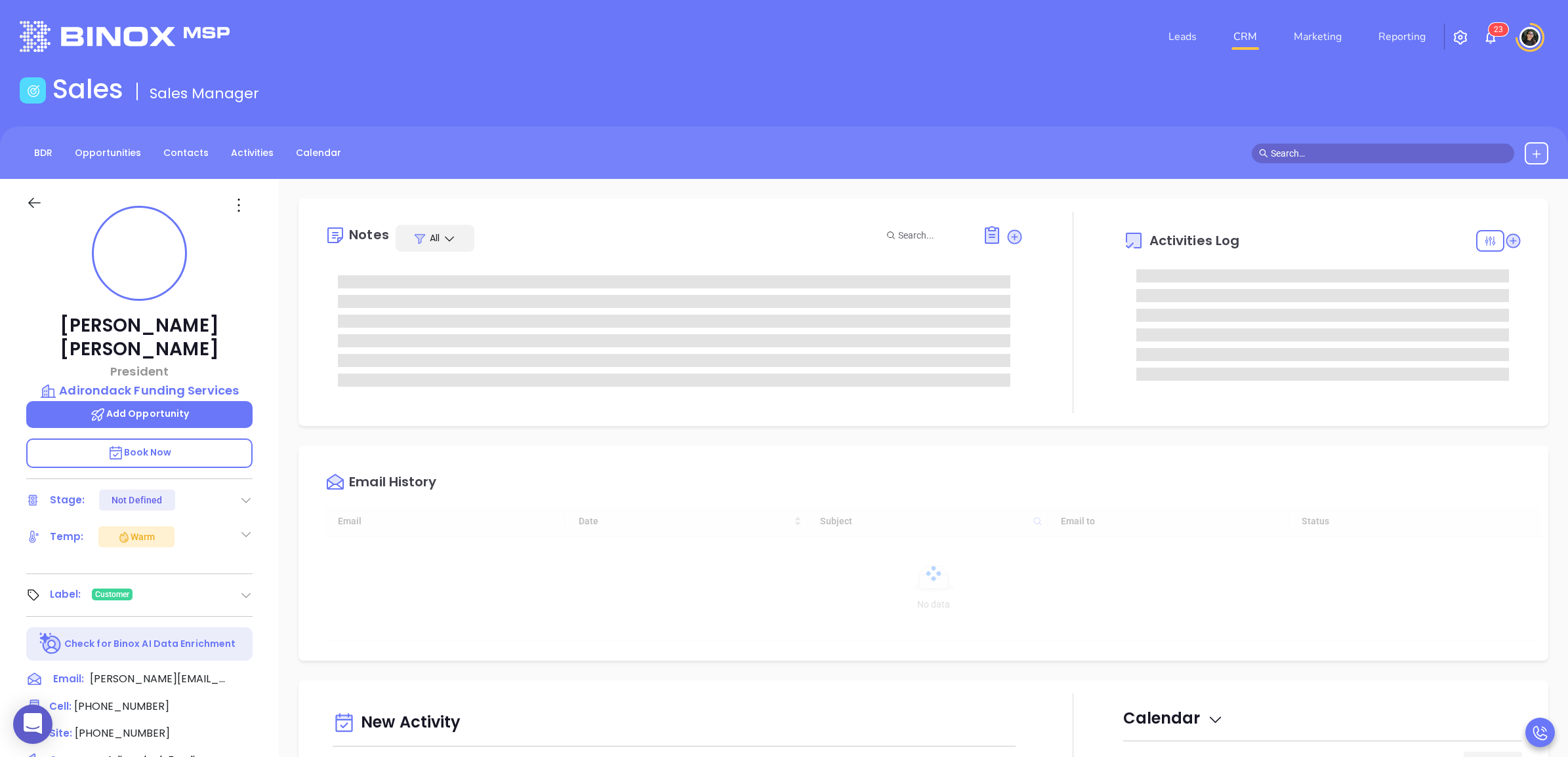
type input "[DATE]"
type input "[PERSON_NAME]"
